Goal: Find specific page/section

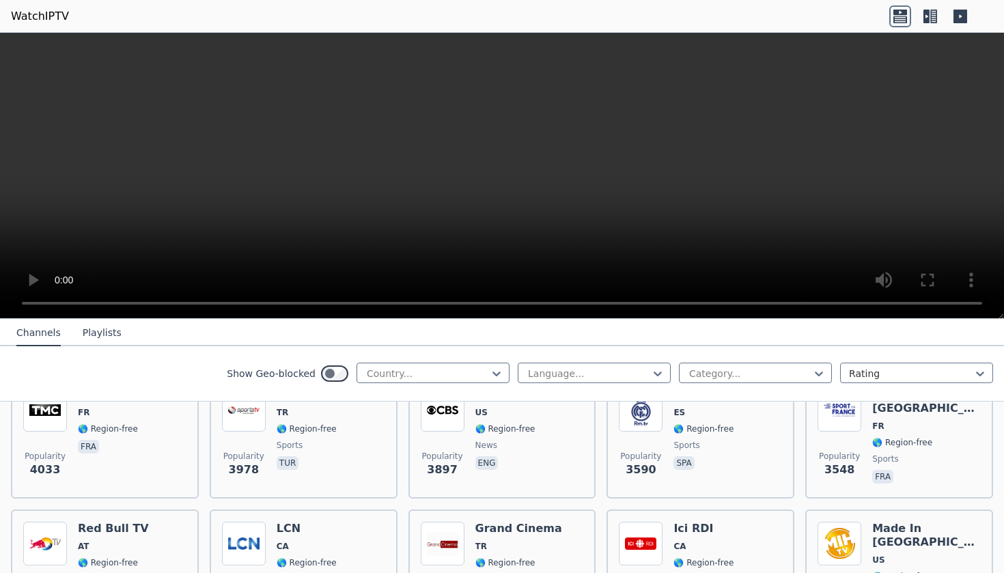
scroll to position [330, 0]
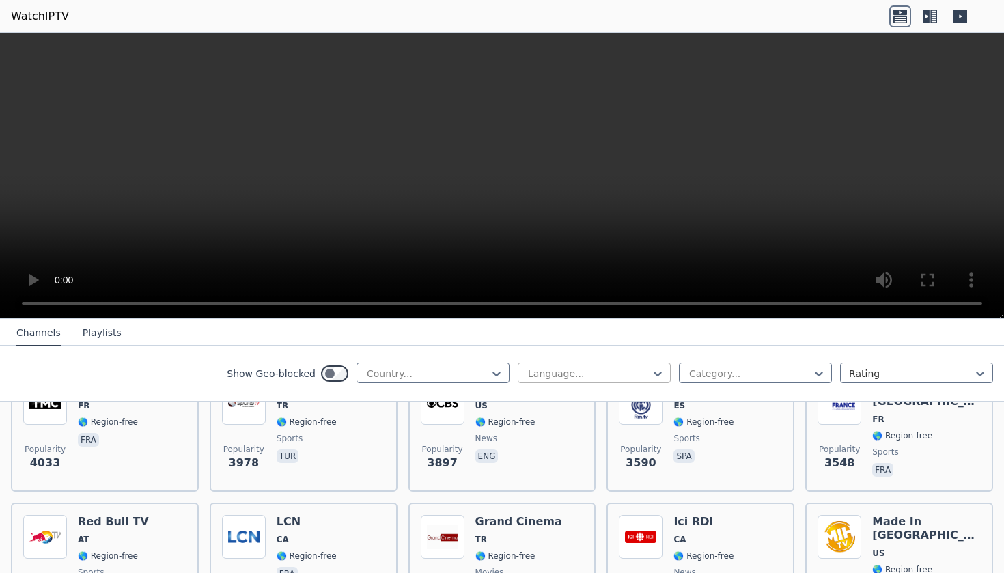
click at [603, 378] on div at bounding box center [588, 374] width 124 height 14
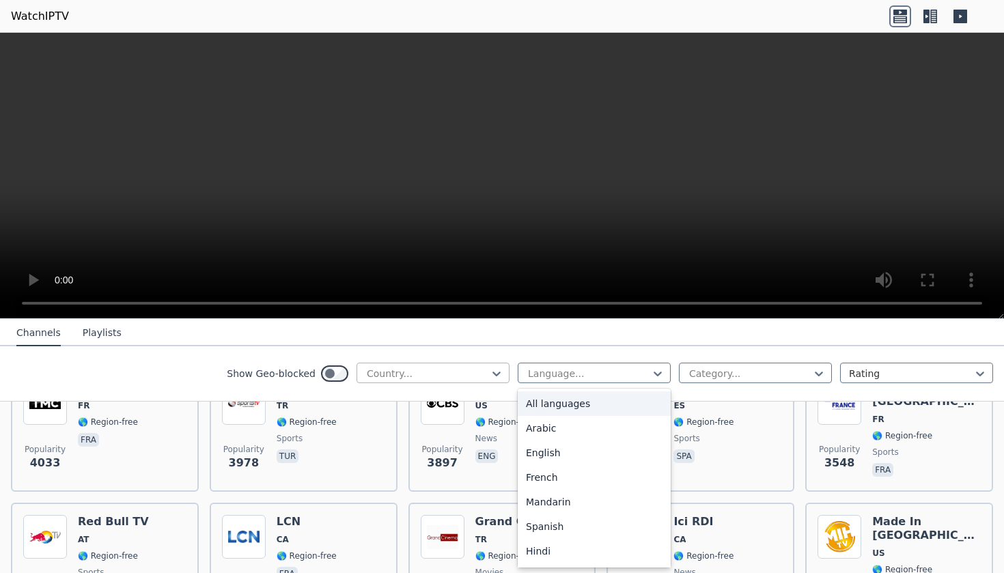
click at [478, 376] on div at bounding box center [427, 374] width 124 height 14
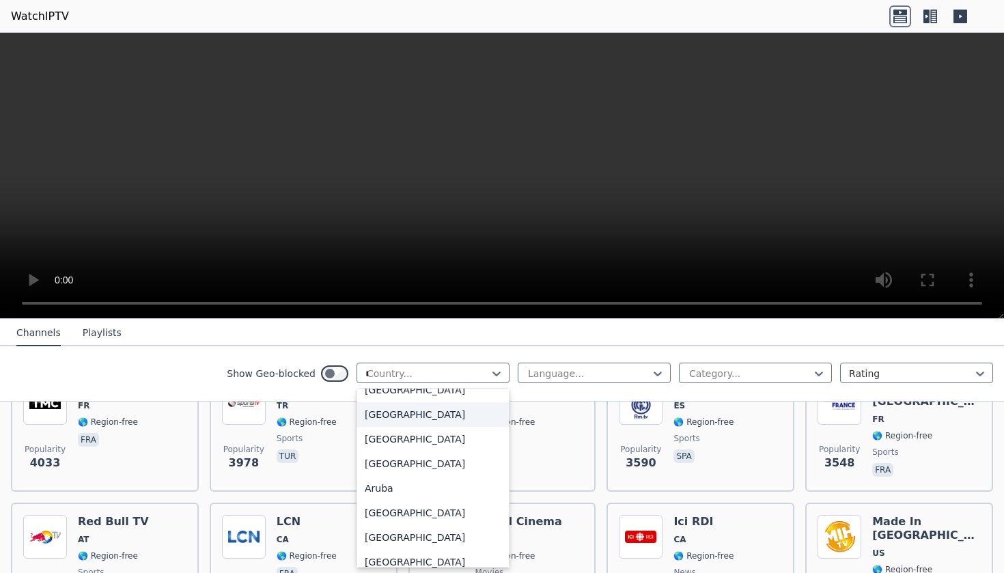
scroll to position [15, 0]
type input "***"
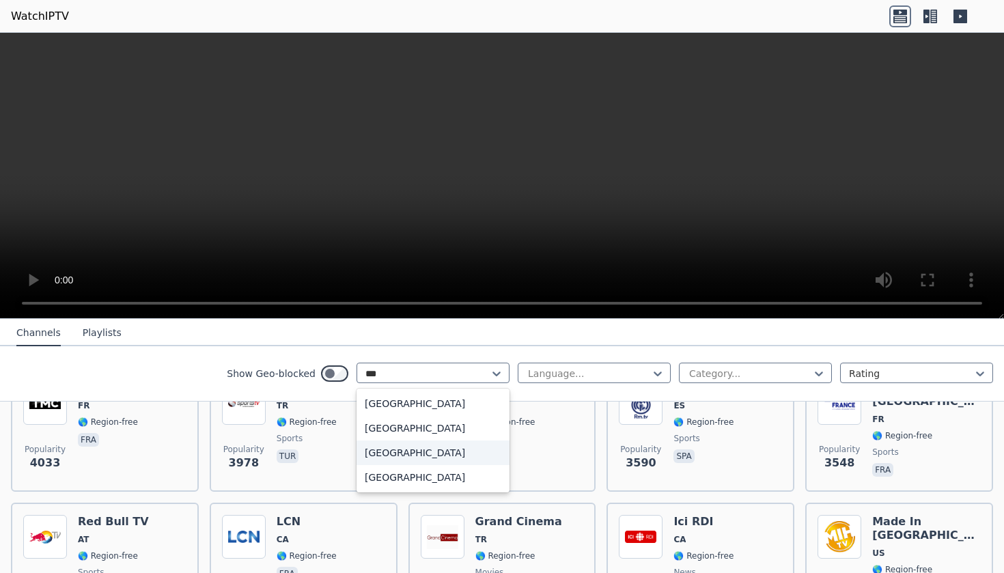
click at [458, 453] on div "[GEOGRAPHIC_DATA]" at bounding box center [432, 452] width 153 height 25
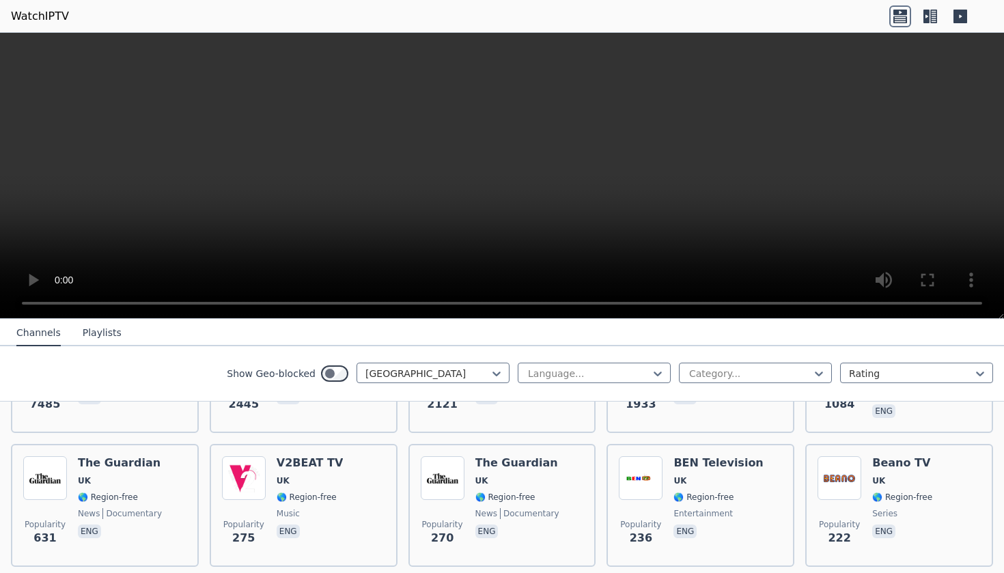
scroll to position [258, 0]
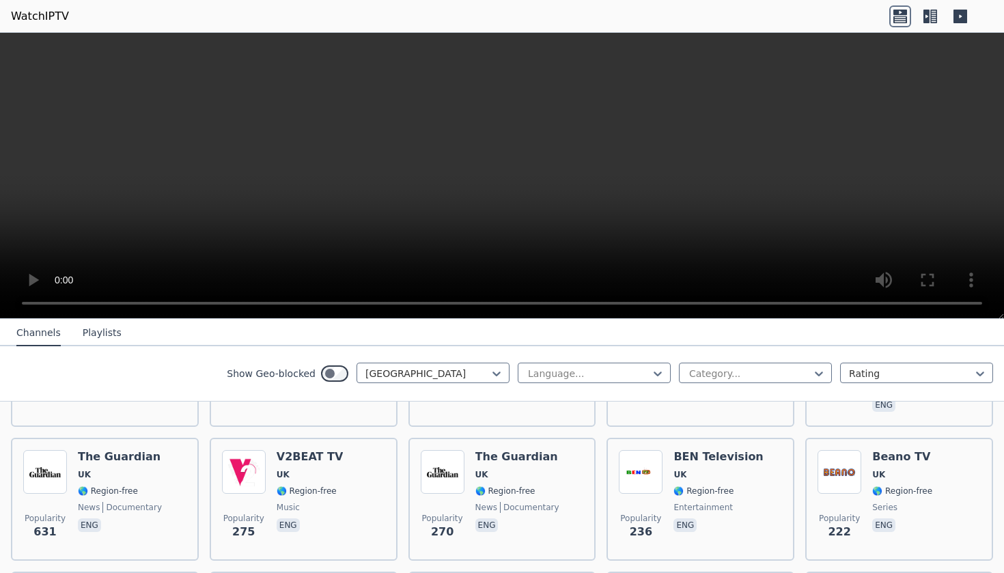
click at [740, 386] on div "Show Geo-blocked option [GEOGRAPHIC_DATA], selected. [GEOGRAPHIC_DATA] Language…" at bounding box center [502, 373] width 1004 height 55
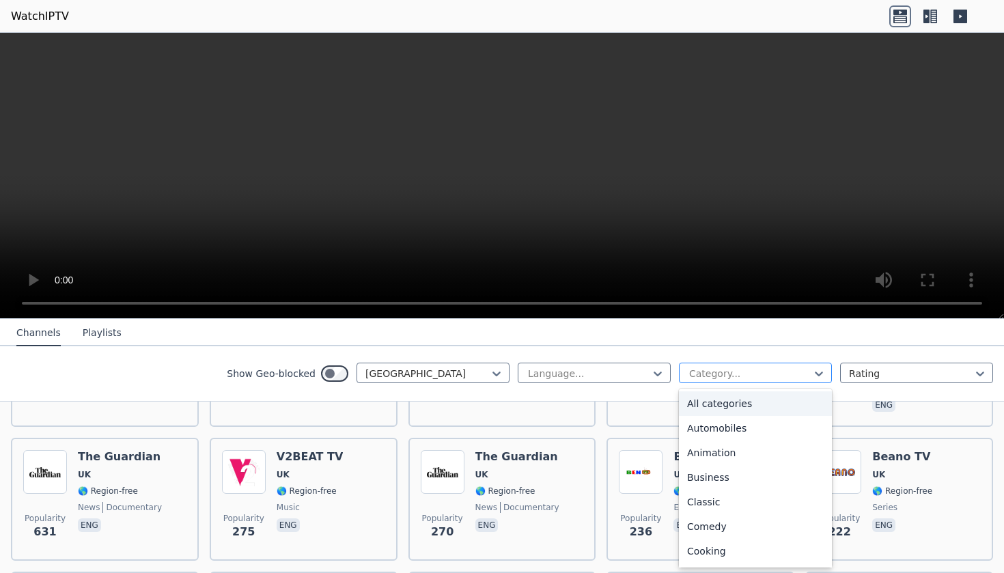
click at [742, 381] on div "Category..." at bounding box center [755, 373] width 153 height 20
type input "**"
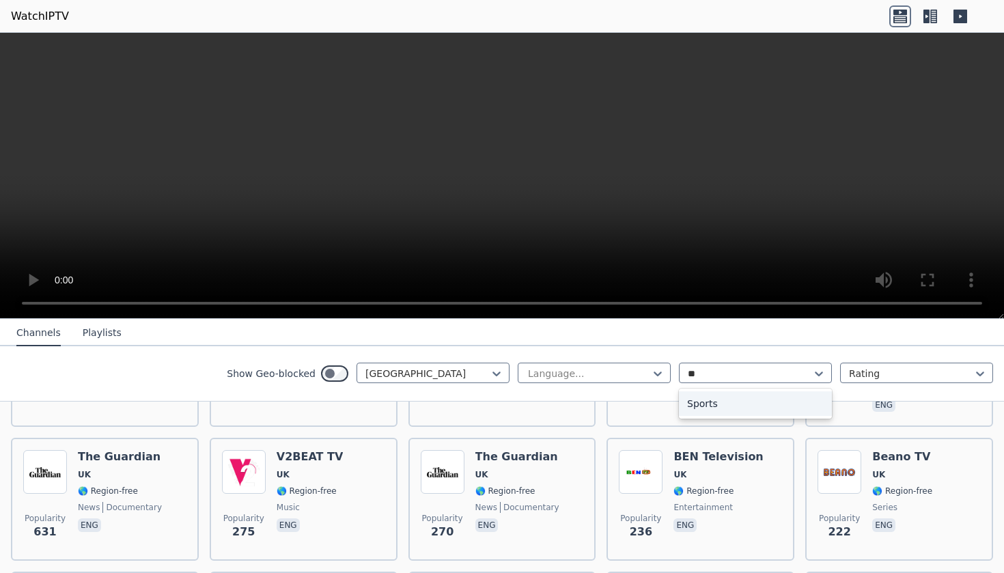
click at [724, 406] on div "Sports" at bounding box center [755, 403] width 153 height 25
